Goal: Information Seeking & Learning: Learn about a topic

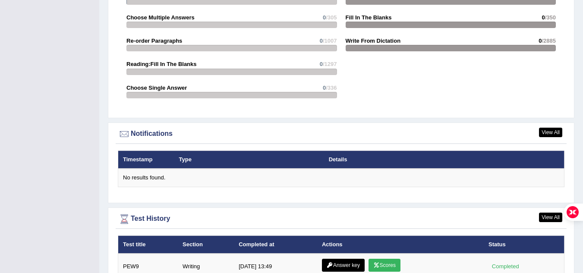
scroll to position [1002, 0]
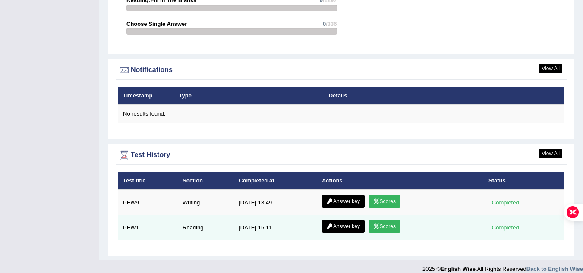
click at [350, 220] on link "Answer key" at bounding box center [343, 226] width 43 height 13
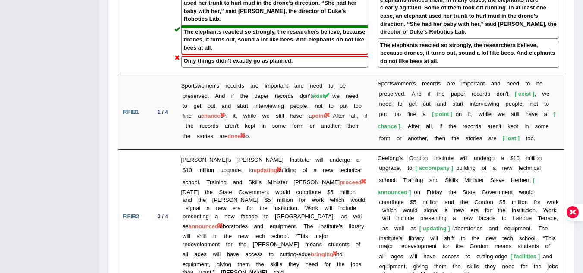
scroll to position [1577, 0]
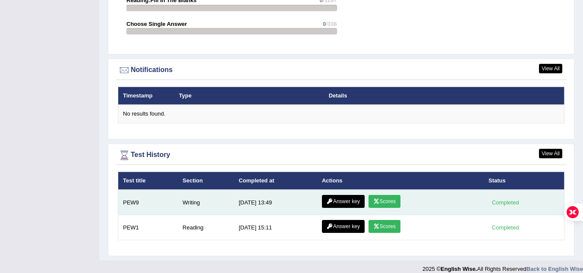
click at [345, 195] on link "Answer key" at bounding box center [343, 201] width 43 height 13
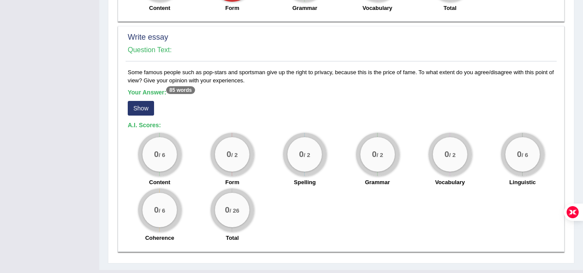
scroll to position [587, 0]
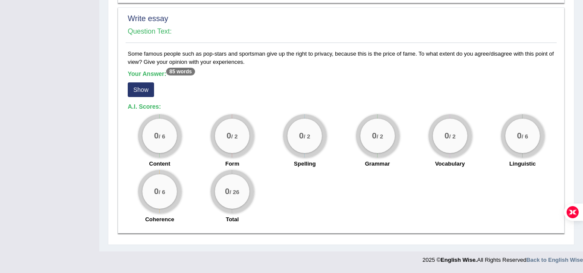
click at [144, 89] on button "Show" at bounding box center [141, 89] width 26 height 15
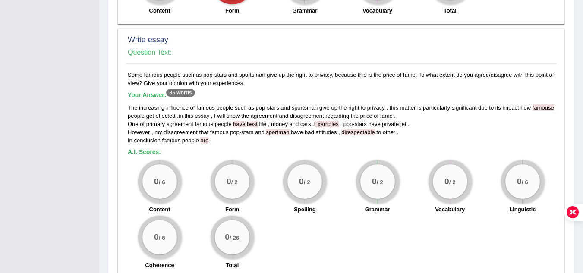
click at [473, 130] on div "The increasing influence of famous people such as pop - stars and sportsman giv…" at bounding box center [341, 124] width 427 height 41
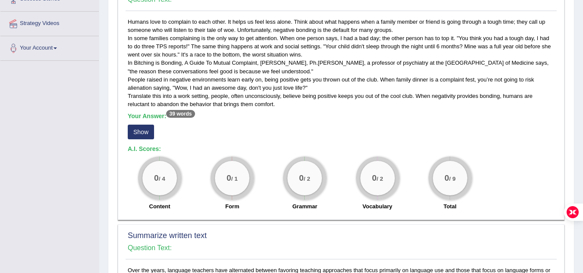
scroll to position [164, 0]
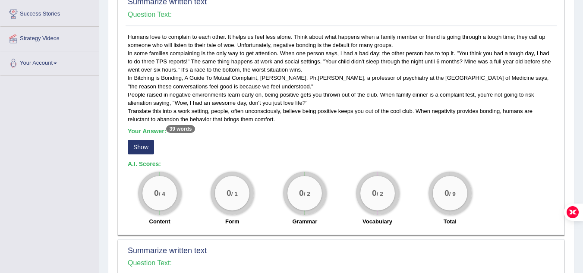
click at [141, 151] on button "Show" at bounding box center [141, 147] width 26 height 15
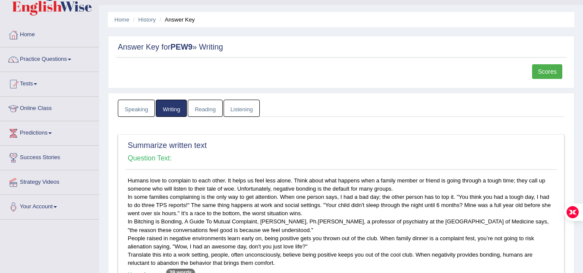
scroll to position [0, 0]
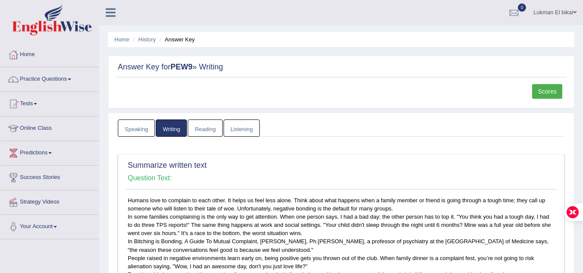
click at [196, 130] on link "Reading" at bounding box center [205, 129] width 35 height 18
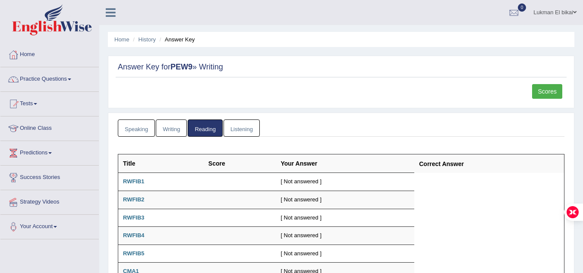
click at [240, 125] on link "Listening" at bounding box center [242, 129] width 36 height 18
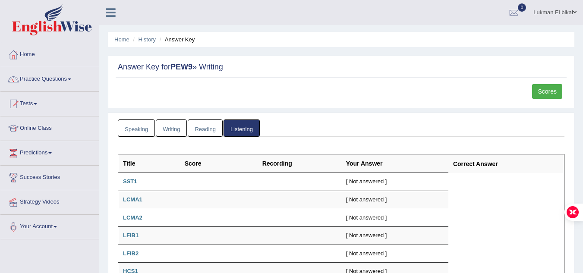
click at [131, 128] on link "Speaking" at bounding box center [136, 129] width 37 height 18
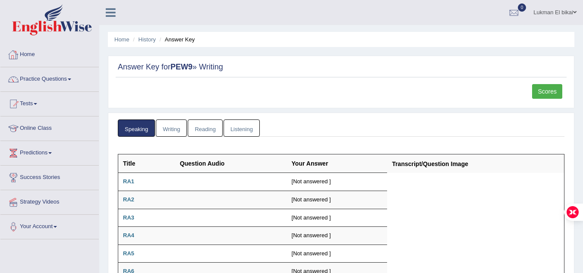
click at [39, 55] on link "Home" at bounding box center [49, 54] width 98 height 22
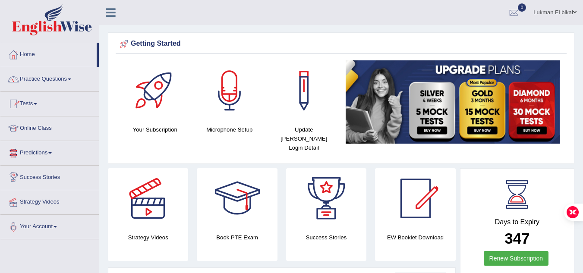
click at [53, 179] on link "Success Stories" at bounding box center [49, 177] width 98 height 22
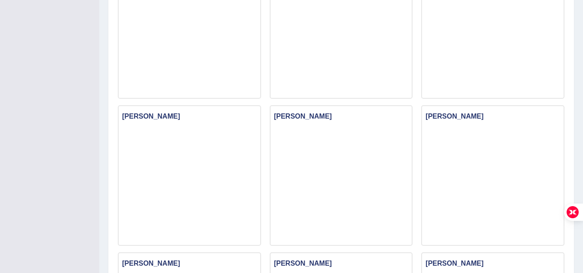
scroll to position [282, 0]
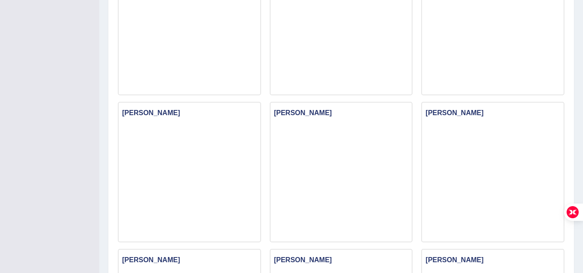
drag, startPoint x: 586, startPoint y: 38, endPoint x: 589, endPoint y: 101, distance: 63.1
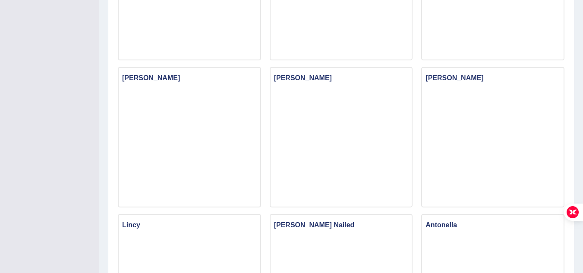
scroll to position [0, 0]
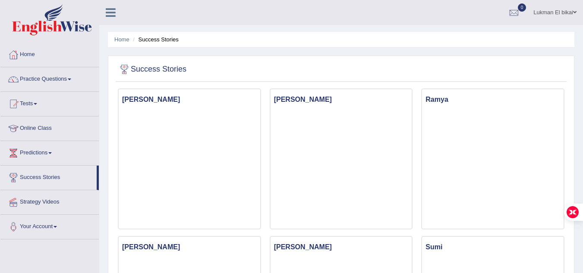
drag, startPoint x: 583, startPoint y: 55, endPoint x: 587, endPoint y: 59, distance: 5.9
click at [583, 59] on html "Toggle navigation Home Practice Questions Speaking Practice Read Aloud Repeat S…" at bounding box center [291, 136] width 583 height 273
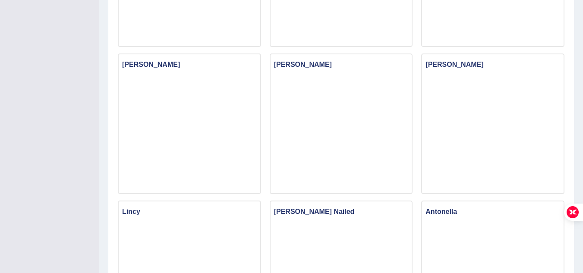
scroll to position [804, 0]
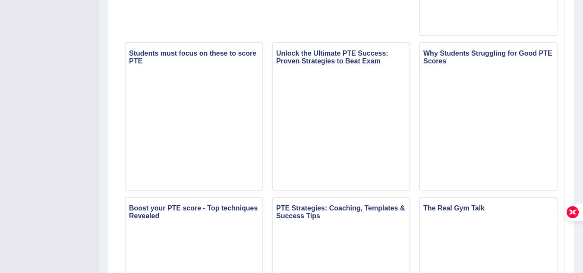
scroll to position [69, 0]
